Goal: Book appointment/travel/reservation

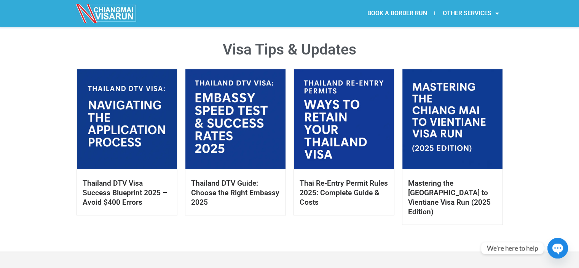
scroll to position [361, 0]
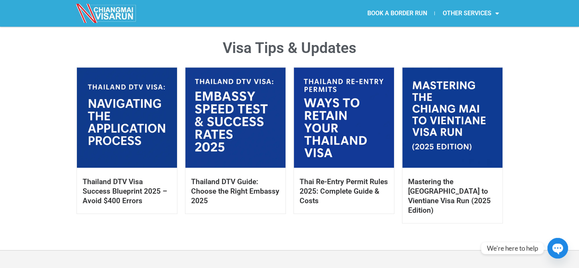
click at [425, 114] on link at bounding box center [452, 117] width 100 height 100
click at [426, 129] on link at bounding box center [452, 117] width 100 height 100
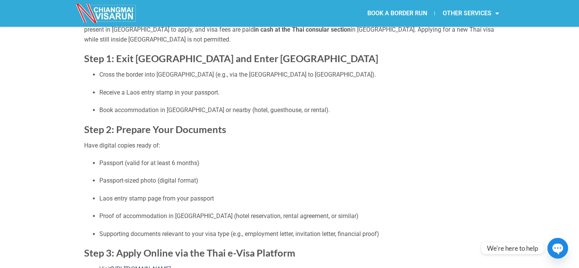
scroll to position [152, 0]
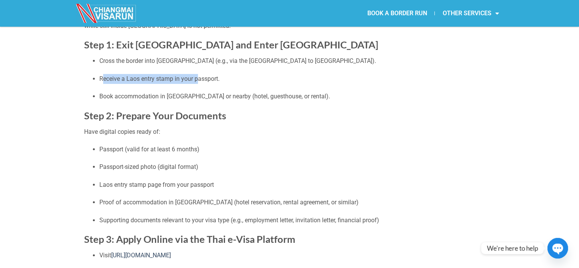
drag, startPoint x: 103, startPoint y: 80, endPoint x: 199, endPoint y: 83, distance: 96.0
click at [199, 83] on p "Receive a Laos entry stamp in your passport." at bounding box center [297, 79] width 396 height 10
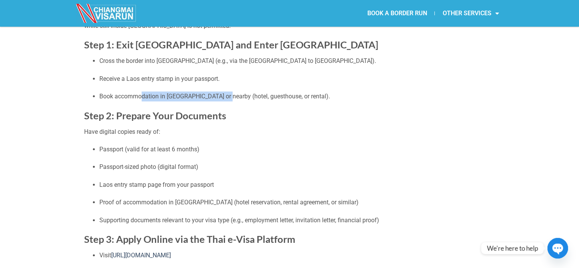
drag, startPoint x: 140, startPoint y: 97, endPoint x: 221, endPoint y: 97, distance: 81.1
click at [221, 97] on p "Book accommodation in Vientiane or nearby (hotel, guesthouse, or rental)." at bounding box center [297, 96] width 396 height 10
click at [244, 100] on p "Book accommodation in Vientiane or nearby (hotel, guesthouse, or rental)." at bounding box center [297, 96] width 396 height 10
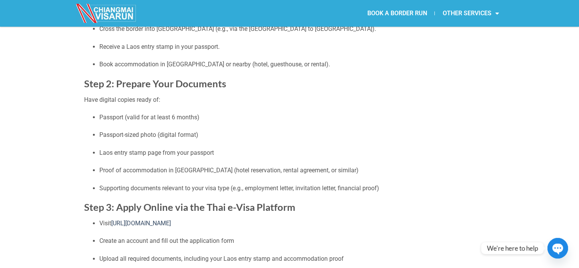
scroll to position [228, 0]
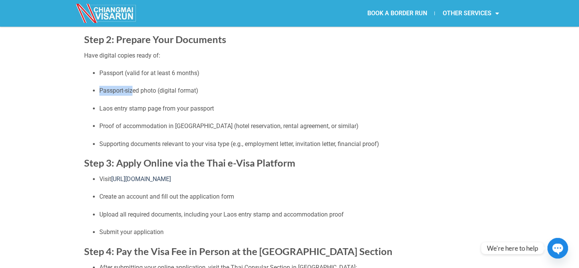
drag, startPoint x: 117, startPoint y: 80, endPoint x: 131, endPoint y: 91, distance: 17.7
click at [131, 91] on ul "Passport (valid for at least 6 months) Passport-sized photo (digital format) La…" at bounding box center [289, 108] width 411 height 80
drag, startPoint x: 107, startPoint y: 109, endPoint x: 150, endPoint y: 109, distance: 43.0
click at [150, 109] on p "Laos entry stamp page from your passport" at bounding box center [297, 109] width 396 height 10
drag, startPoint x: 160, startPoint y: 108, endPoint x: 203, endPoint y: 109, distance: 42.7
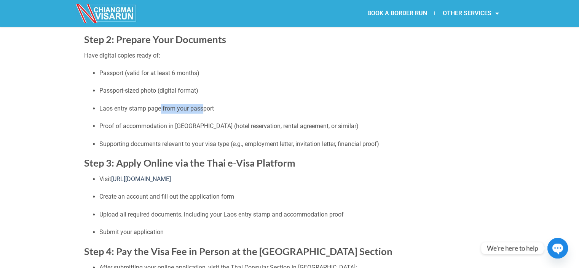
click at [203, 109] on p "Laos entry stamp page from your passport" at bounding box center [297, 109] width 396 height 10
drag, startPoint x: 110, startPoint y: 110, endPoint x: 177, endPoint y: 109, distance: 67.4
click at [177, 109] on p "Laos entry stamp page from your passport" at bounding box center [297, 109] width 396 height 10
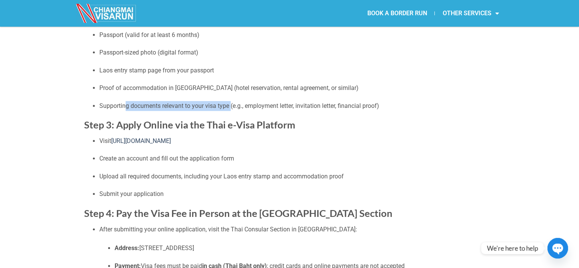
drag, startPoint x: 125, startPoint y: 104, endPoint x: 230, endPoint y: 102, distance: 105.5
click at [230, 102] on p "Supporting documents relevant to your visa type (e.g., employment letter, invit…" at bounding box center [297, 106] width 396 height 10
drag, startPoint x: 251, startPoint y: 106, endPoint x: 259, endPoint y: 107, distance: 7.6
click at [259, 107] on p "Supporting documents relevant to your visa type (e.g., employment letter, invit…" at bounding box center [297, 106] width 396 height 10
click at [300, 121] on h2 "Step 3: Apply Online via the Thai e-Visa Platform" at bounding box center [289, 124] width 411 height 13
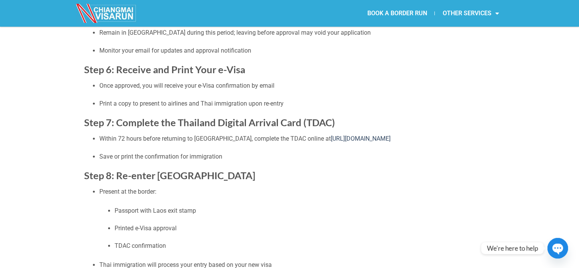
scroll to position [0, 0]
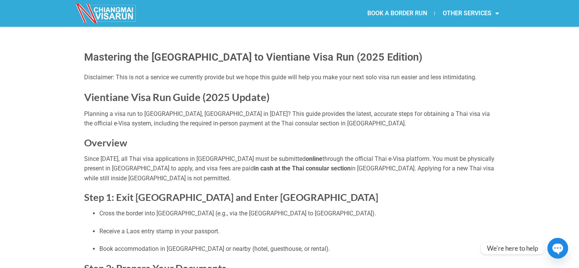
click at [397, 13] on link "BOOK A BORDER RUN" at bounding box center [396, 14] width 75 height 18
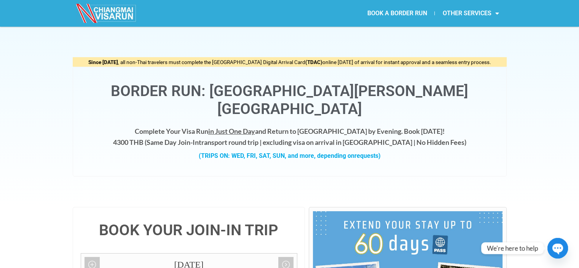
drag, startPoint x: 154, startPoint y: 124, endPoint x: 338, endPoint y: 126, distance: 184.7
click at [328, 126] on h4 "Complete Your Visa Run in Just One Day and Return to [GEOGRAPHIC_DATA] by Eveni…" at bounding box center [290, 137] width 418 height 22
click at [343, 126] on h4 "Complete Your Visa Run in Just One Day and Return to [GEOGRAPHIC_DATA] by Eveni…" at bounding box center [290, 137] width 418 height 22
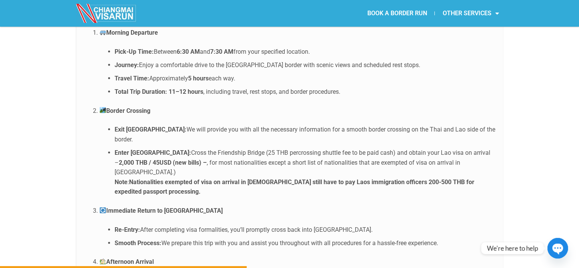
scroll to position [1507, 0]
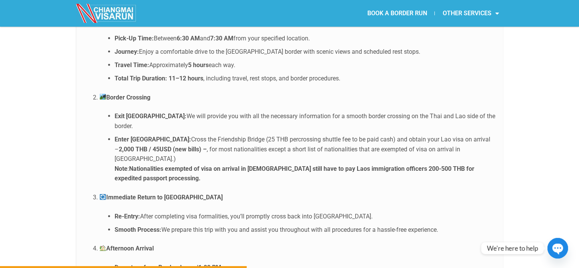
drag, startPoint x: 201, startPoint y: 116, endPoint x: 369, endPoint y: 116, distance: 167.1
click at [369, 134] on li "Enter [GEOGRAPHIC_DATA]: Cross the Friendship Bridge (25 THB percrossing shuttl…" at bounding box center [305, 158] width 381 height 49
click at [264, 139] on li "Enter [GEOGRAPHIC_DATA]: Cross the Friendship Bridge (25 THB percrossing shuttl…" at bounding box center [305, 158] width 381 height 49
drag, startPoint x: 271, startPoint y: 127, endPoint x: 381, endPoint y: 126, distance: 110.0
click at [381, 165] on strong "Nationalities exempted of visa on arrival in [DEMOGRAPHIC_DATA] still have to p…" at bounding box center [295, 173] width 360 height 17
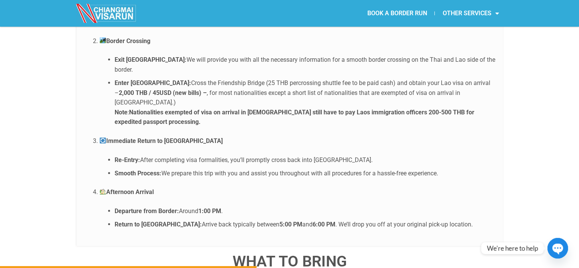
scroll to position [1568, 0]
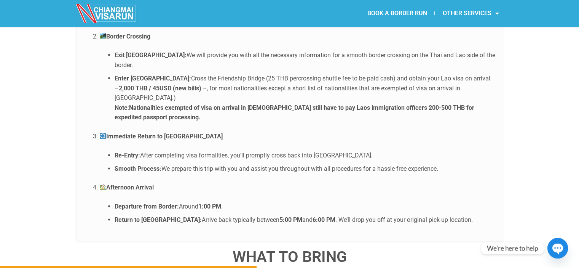
click at [246, 89] on ol "Morning Departure Pick-Up Time: Between 6:30 AM and 7:30 AM from your specified…" at bounding box center [289, 89] width 411 height 271
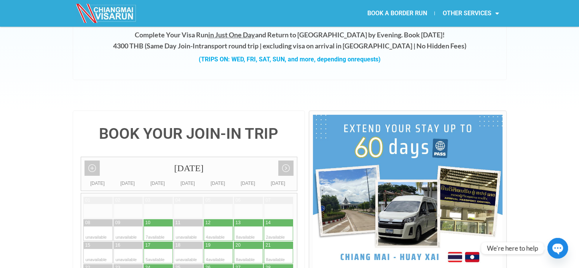
scroll to position [0, 0]
